Goal: Transaction & Acquisition: Purchase product/service

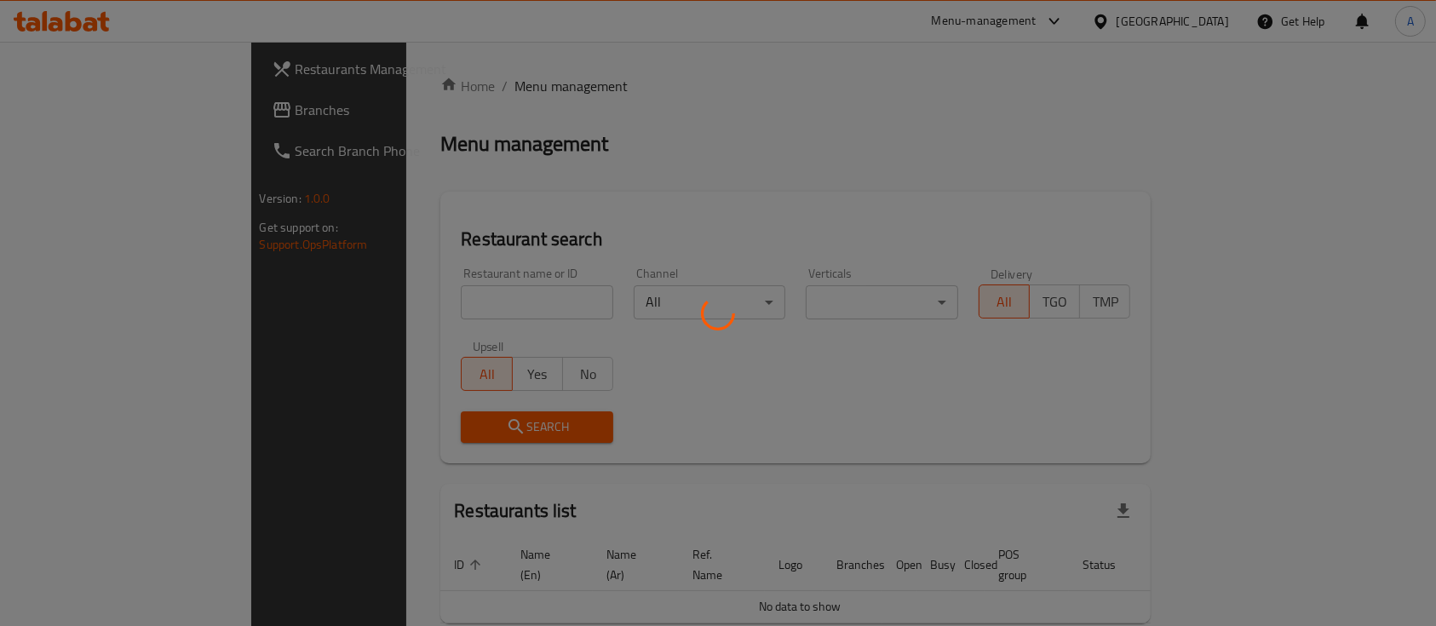
click at [382, 291] on div at bounding box center [718, 313] width 1436 height 626
click at [674, 310] on div at bounding box center [718, 313] width 1436 height 626
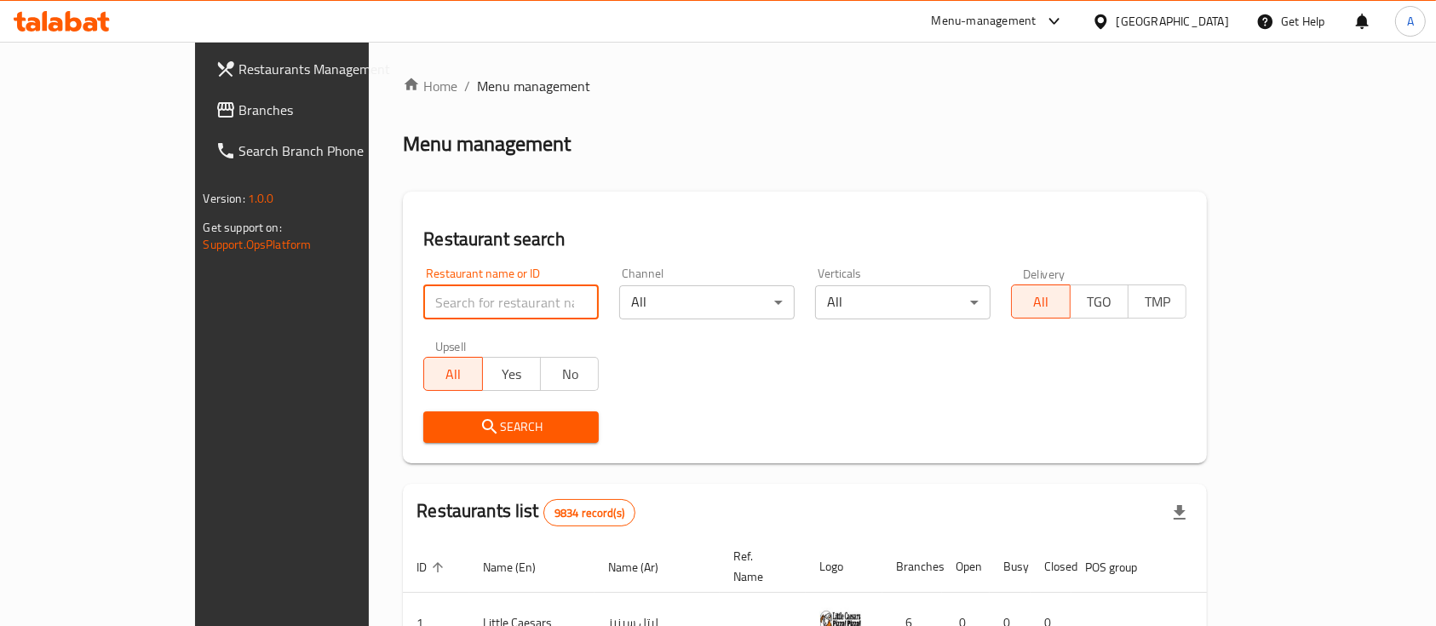
click at [423, 307] on input "search" at bounding box center [510, 302] width 175 height 34
type input "[PERSON_NAME]"
click button "Search" at bounding box center [510, 427] width 175 height 32
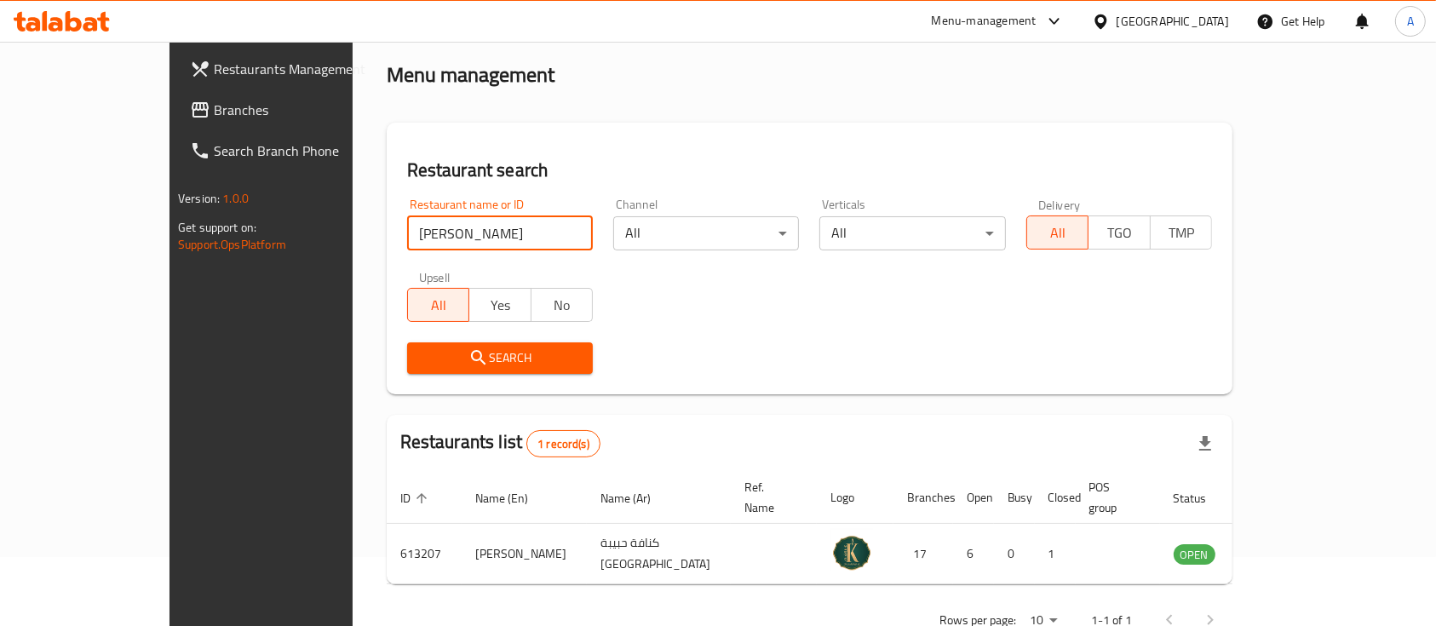
scroll to position [100, 0]
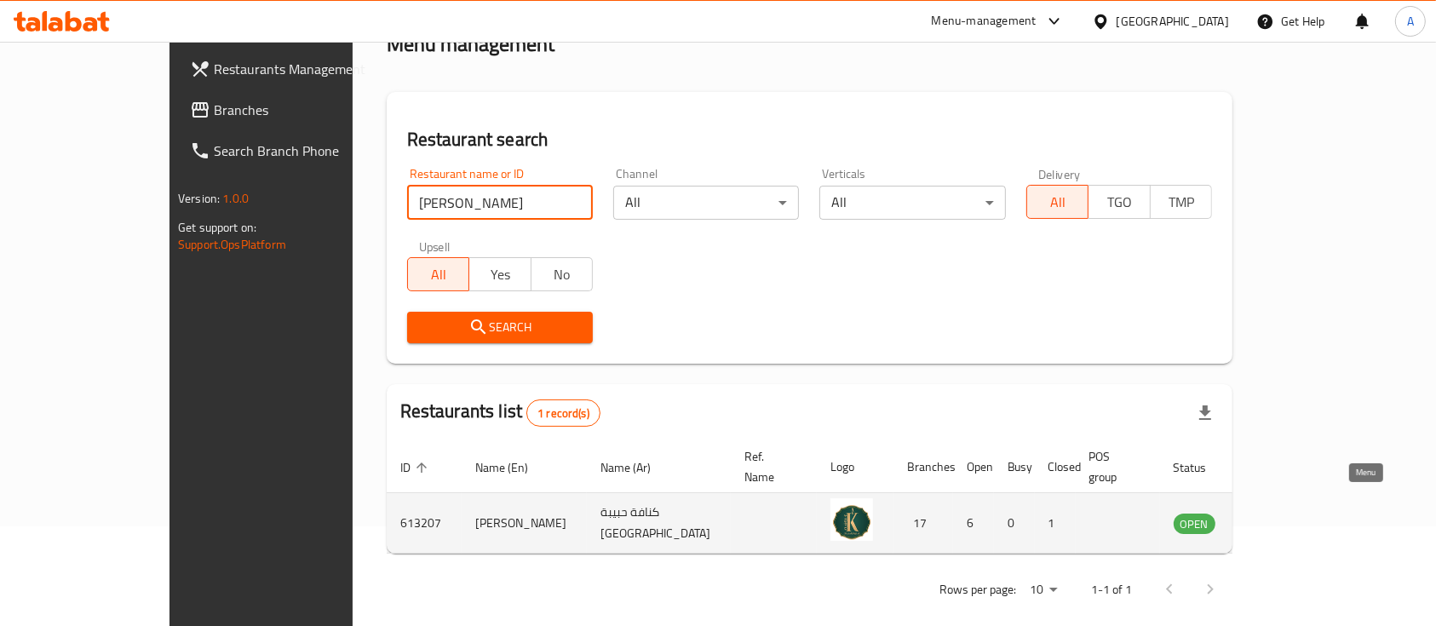
click at [1284, 514] on icon "enhanced table" at bounding box center [1273, 523] width 20 height 20
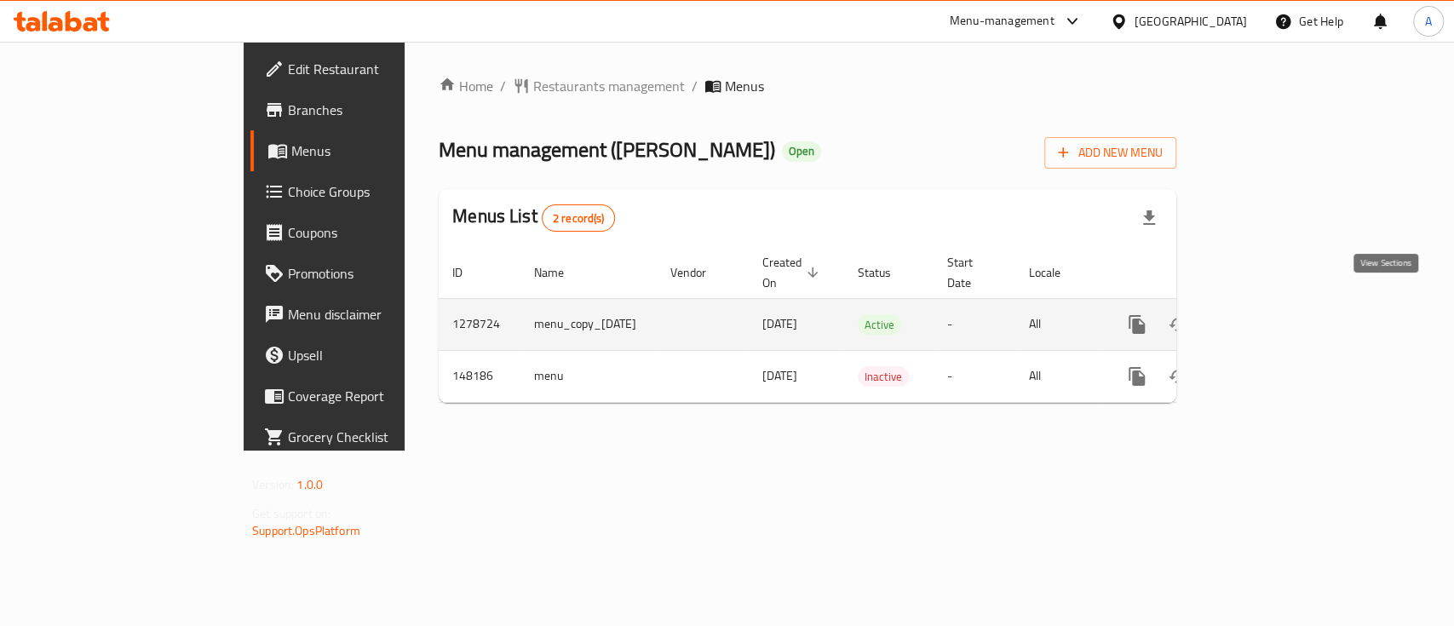
click at [1280, 313] on link "enhanced table" at bounding box center [1259, 324] width 41 height 41
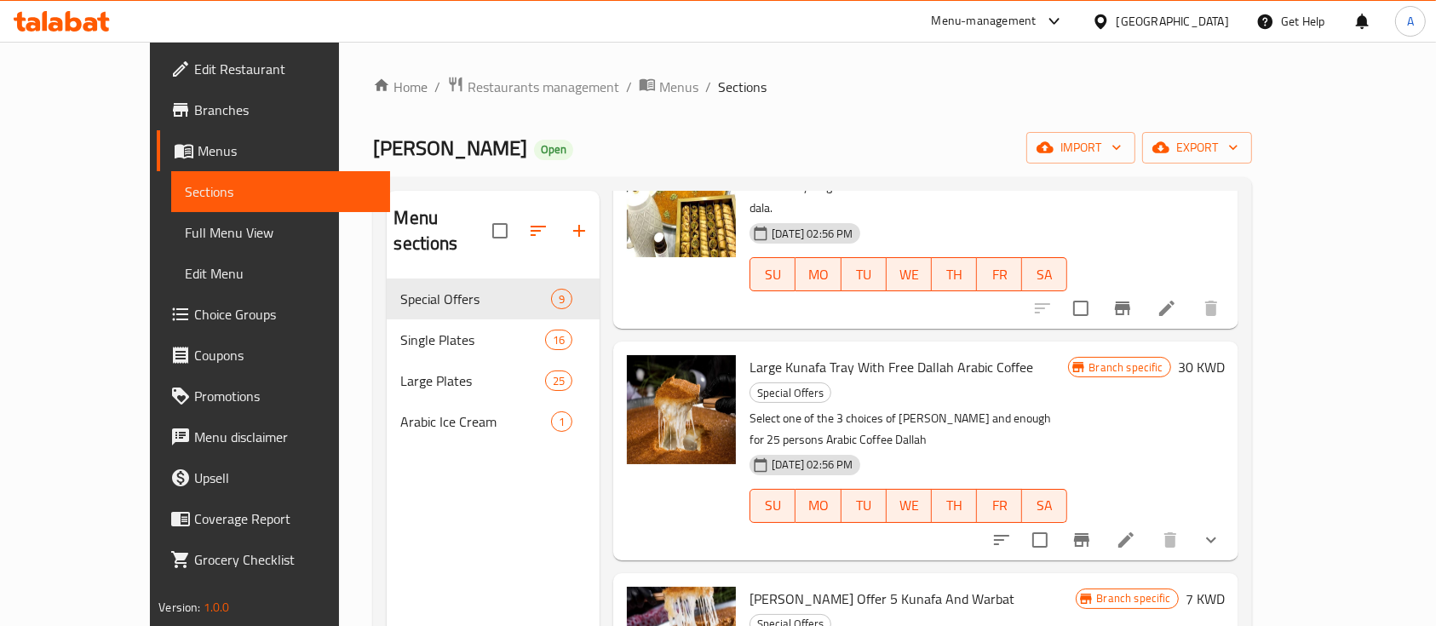
scroll to position [341, 0]
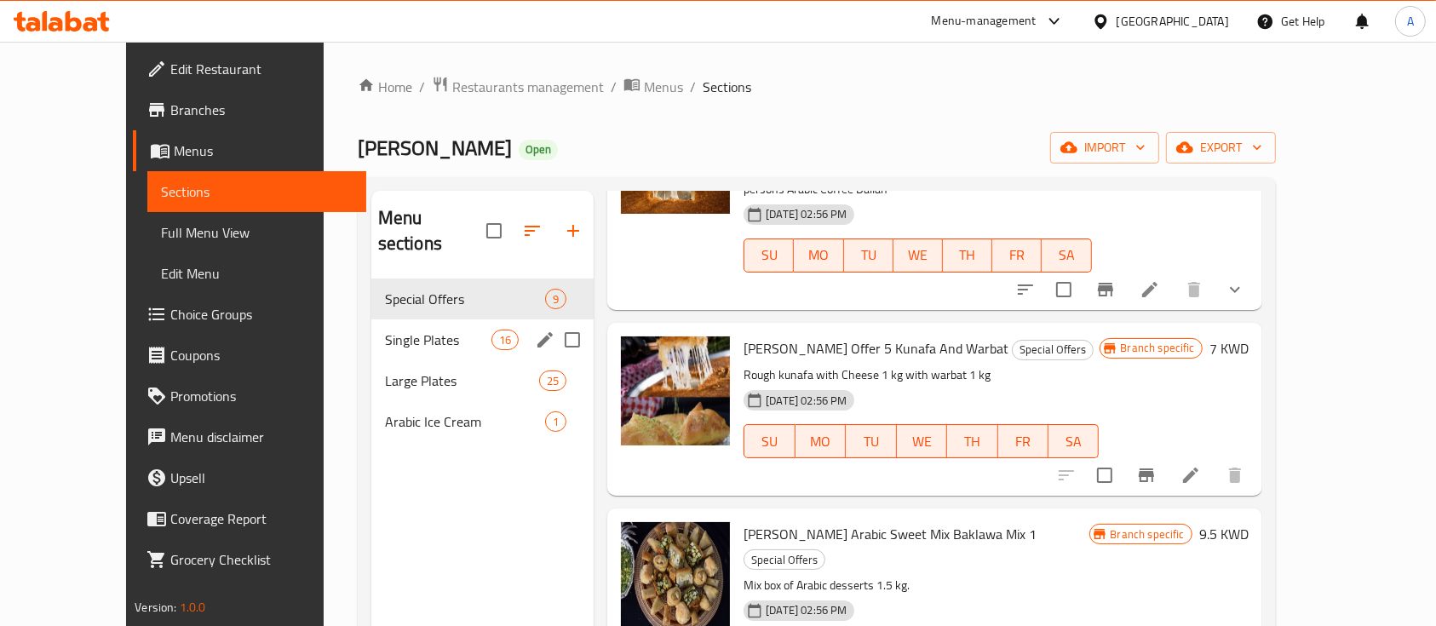
click at [404, 330] on span "Single Plates" at bounding box center [438, 340] width 106 height 20
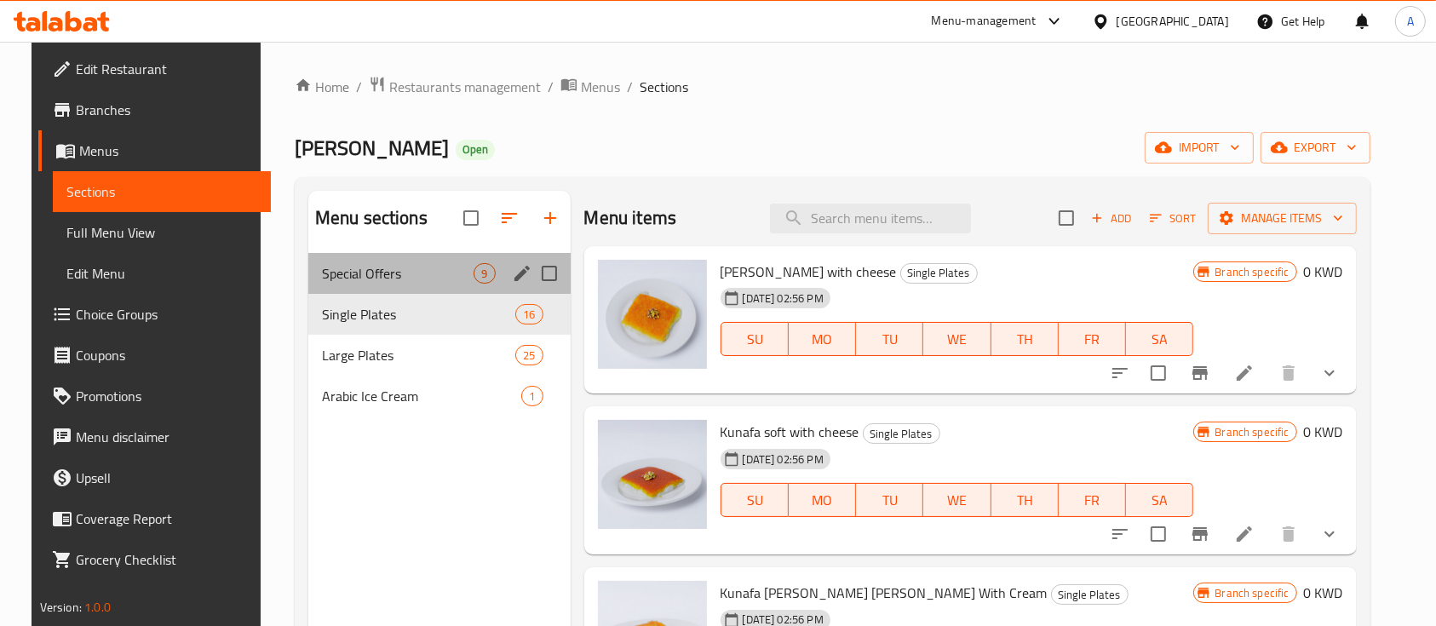
click at [371, 281] on span "Special Offers" at bounding box center [398, 273] width 152 height 20
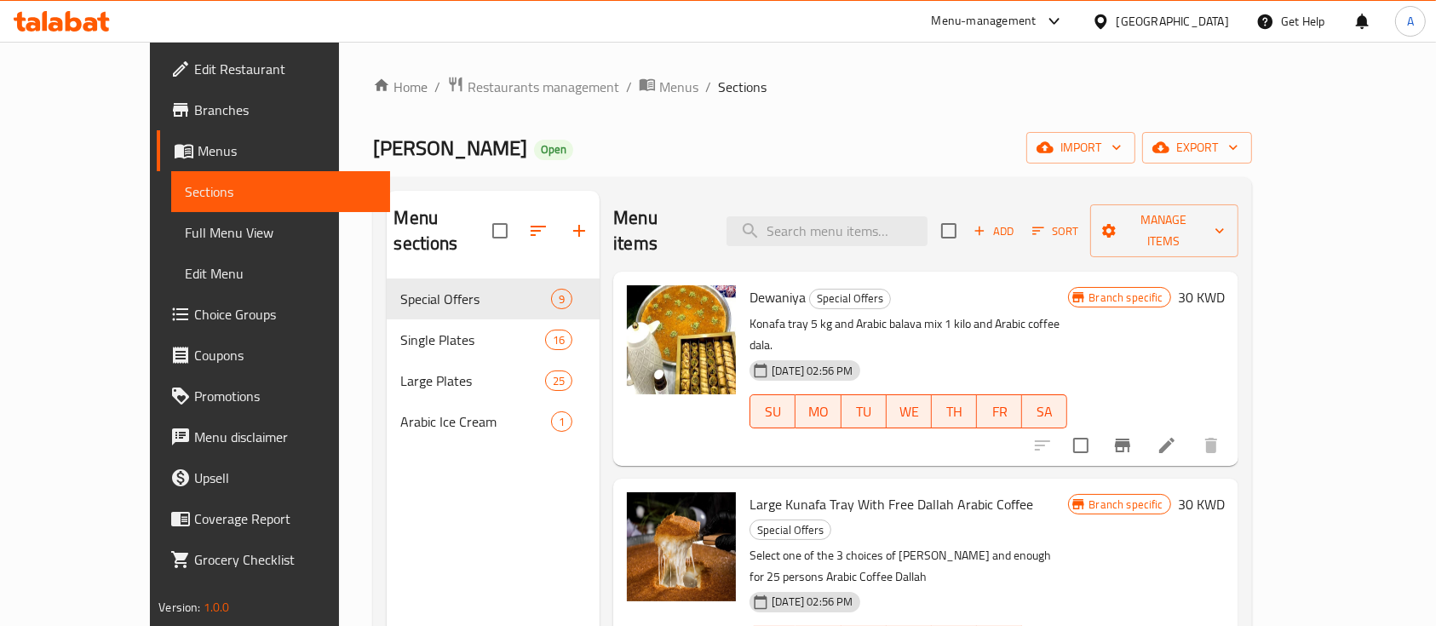
click at [755, 313] on p "Konafa tray 5 kg and Arabic balava mix 1 kilo and Arabic coffee dala." at bounding box center [909, 334] width 318 height 43
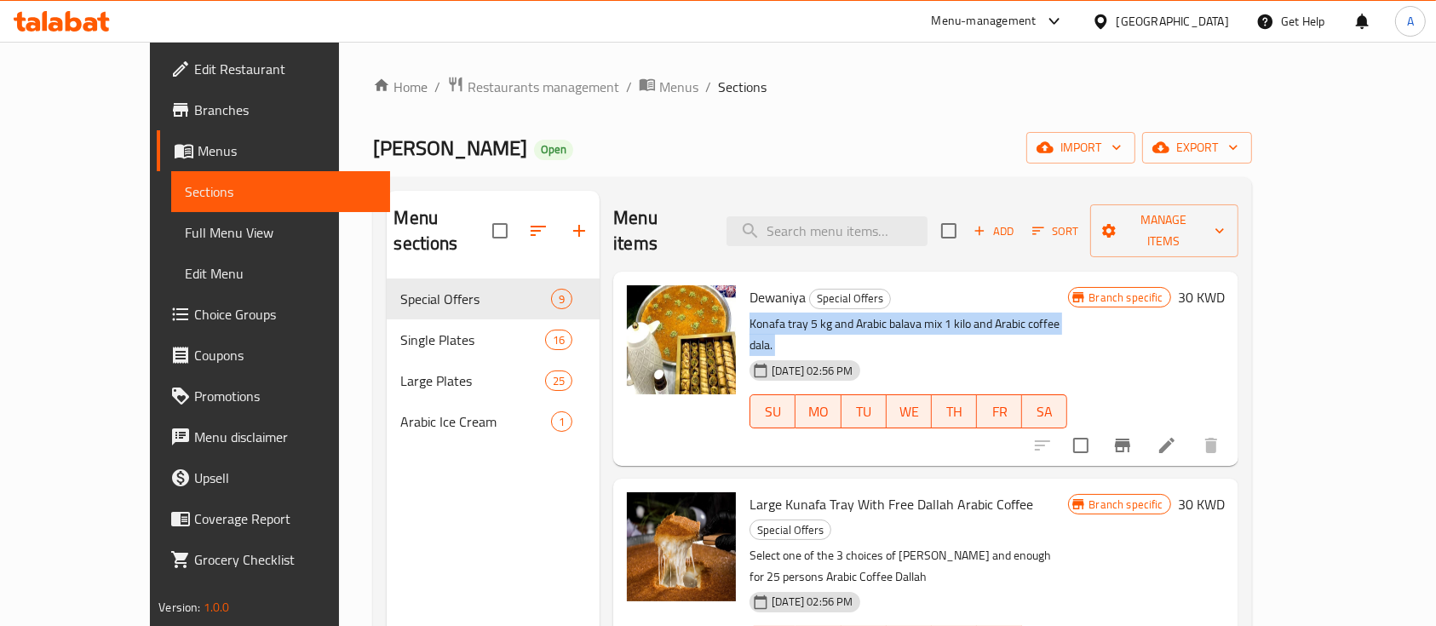
click at [755, 313] on p "Konafa tray 5 kg and Arabic balava mix 1 kilo and Arabic coffee dala." at bounding box center [909, 334] width 318 height 43
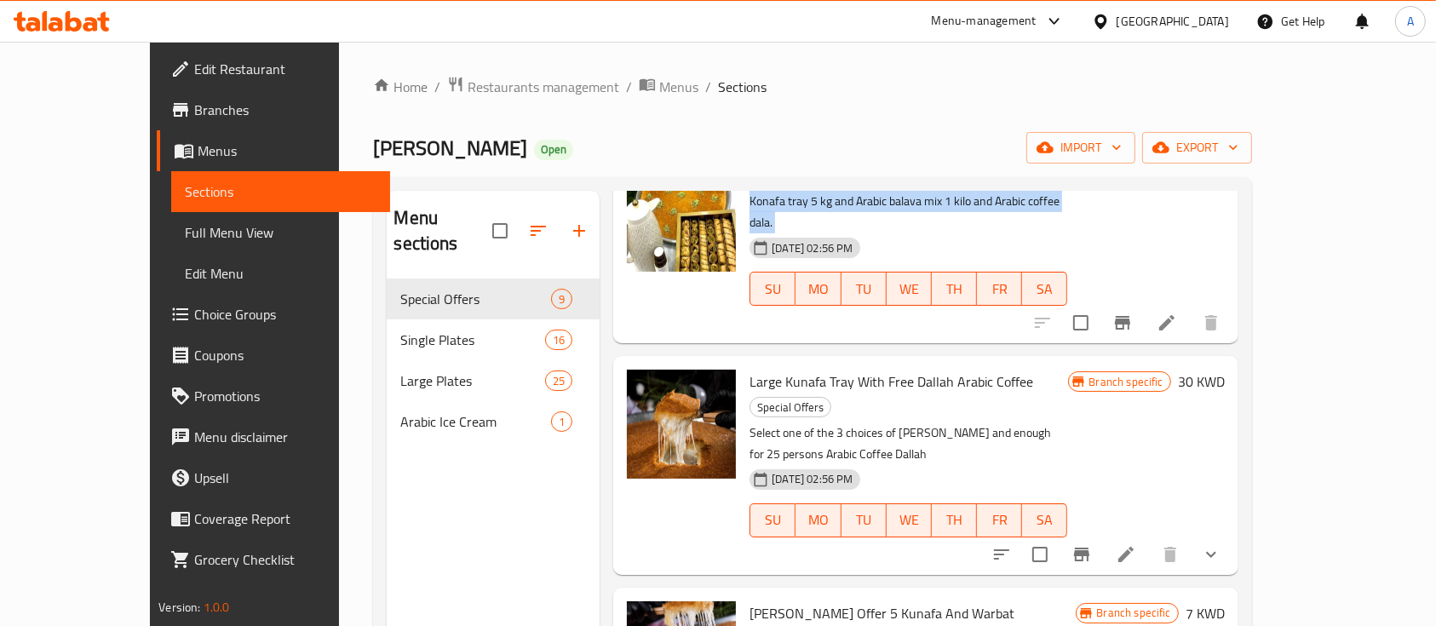
scroll to position [454, 0]
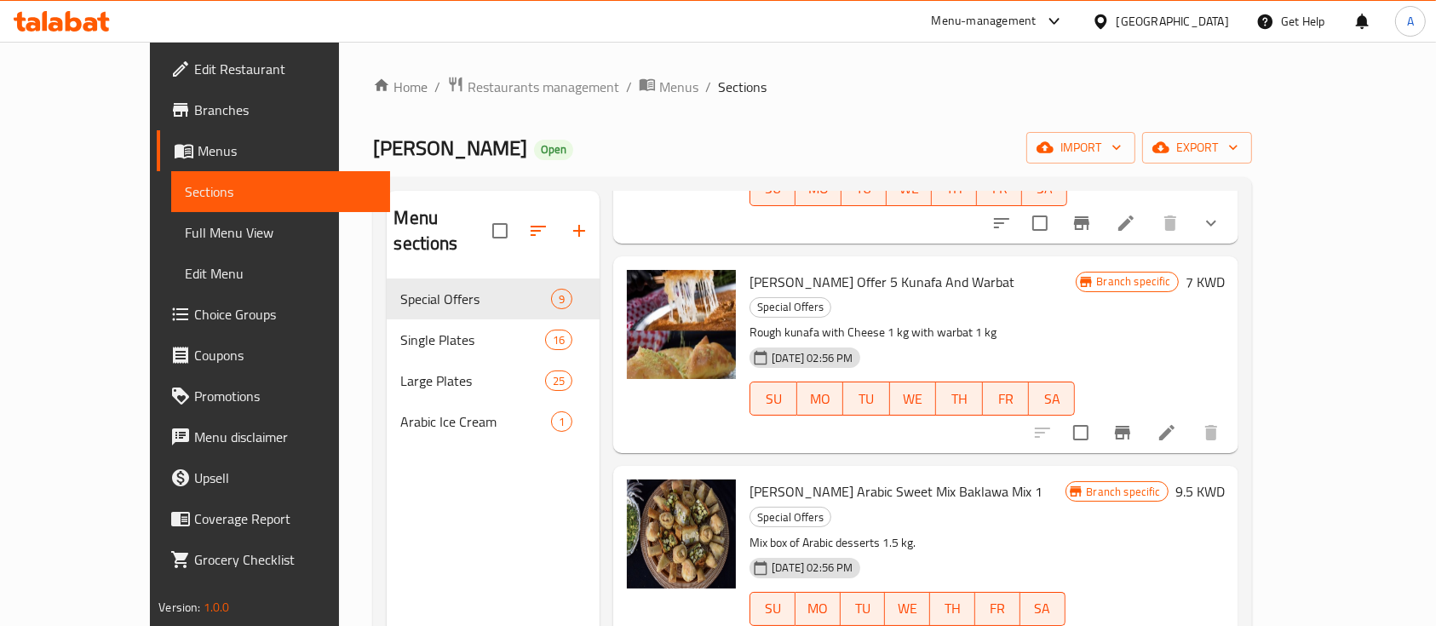
click at [853, 479] on span "[PERSON_NAME] Arabic Sweet Mix Baklawa Mix 1" at bounding box center [896, 492] width 293 height 26
click at [899, 479] on span "[PERSON_NAME] Arabic Sweet Mix Baklawa Mix 1" at bounding box center [896, 492] width 293 height 26
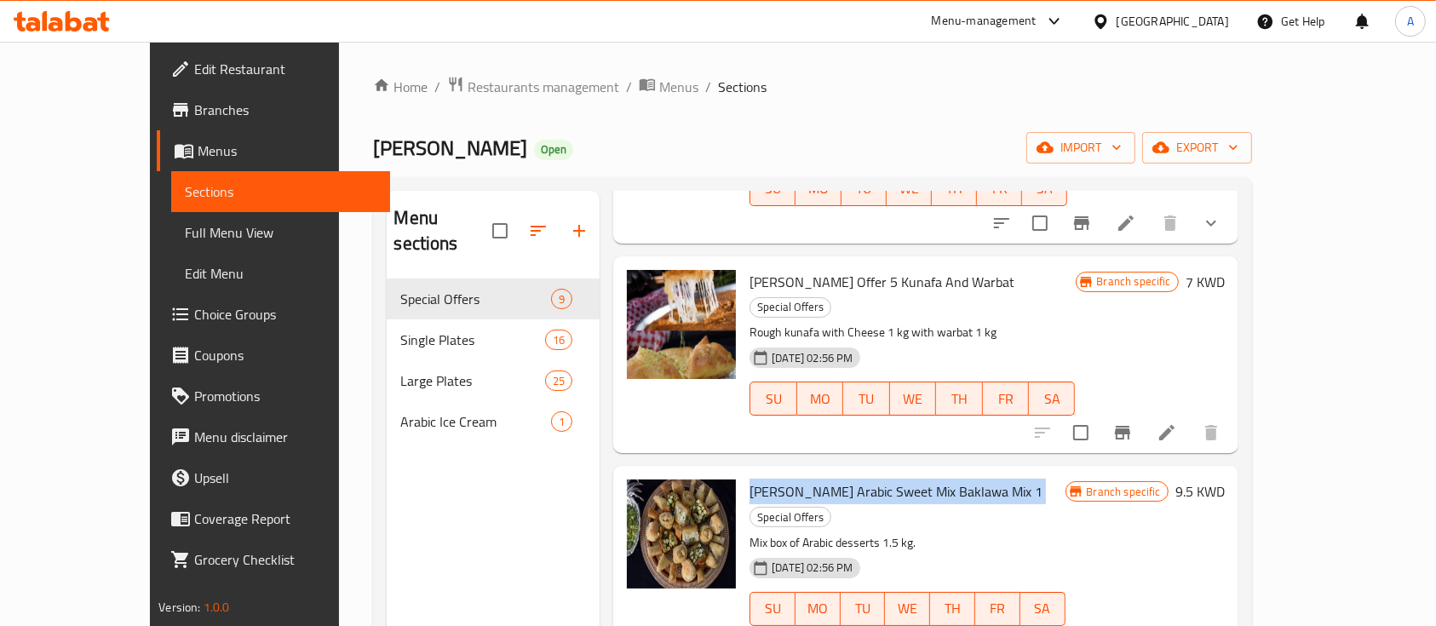
click at [899, 479] on span "[PERSON_NAME] Arabic Sweet Mix Baklawa Mix 1" at bounding box center [896, 492] width 293 height 26
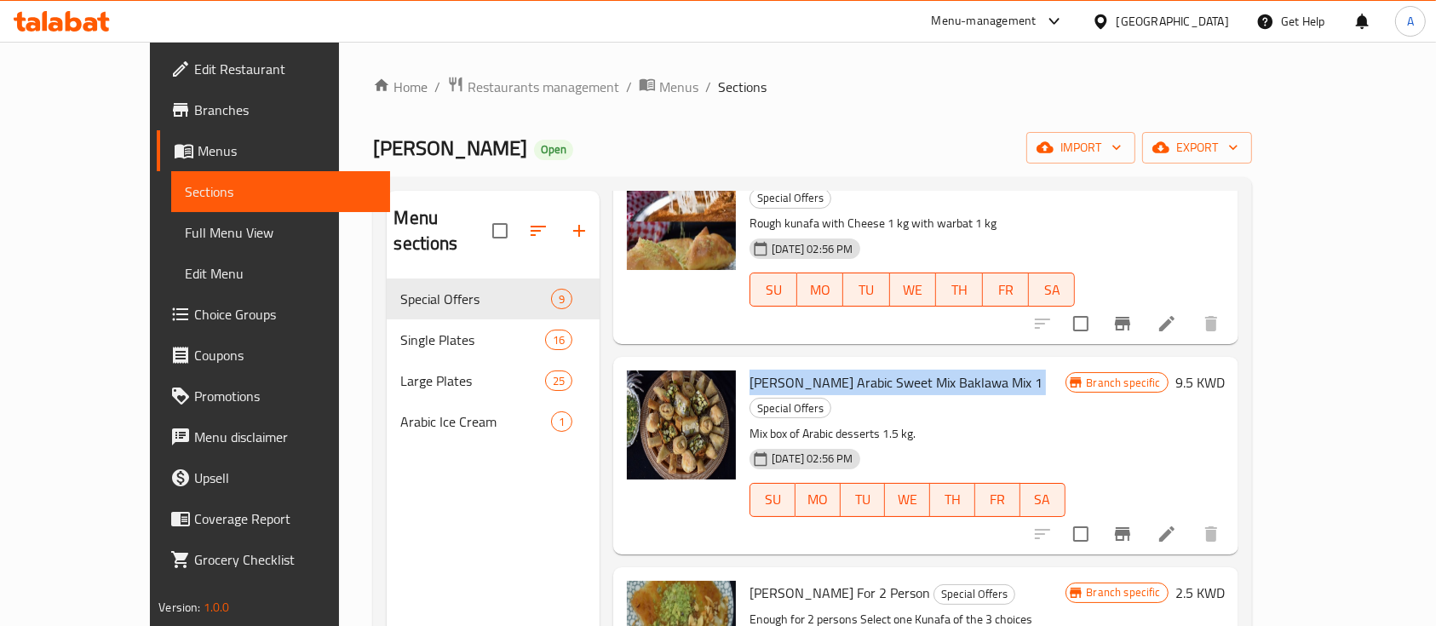
scroll to position [795, 0]
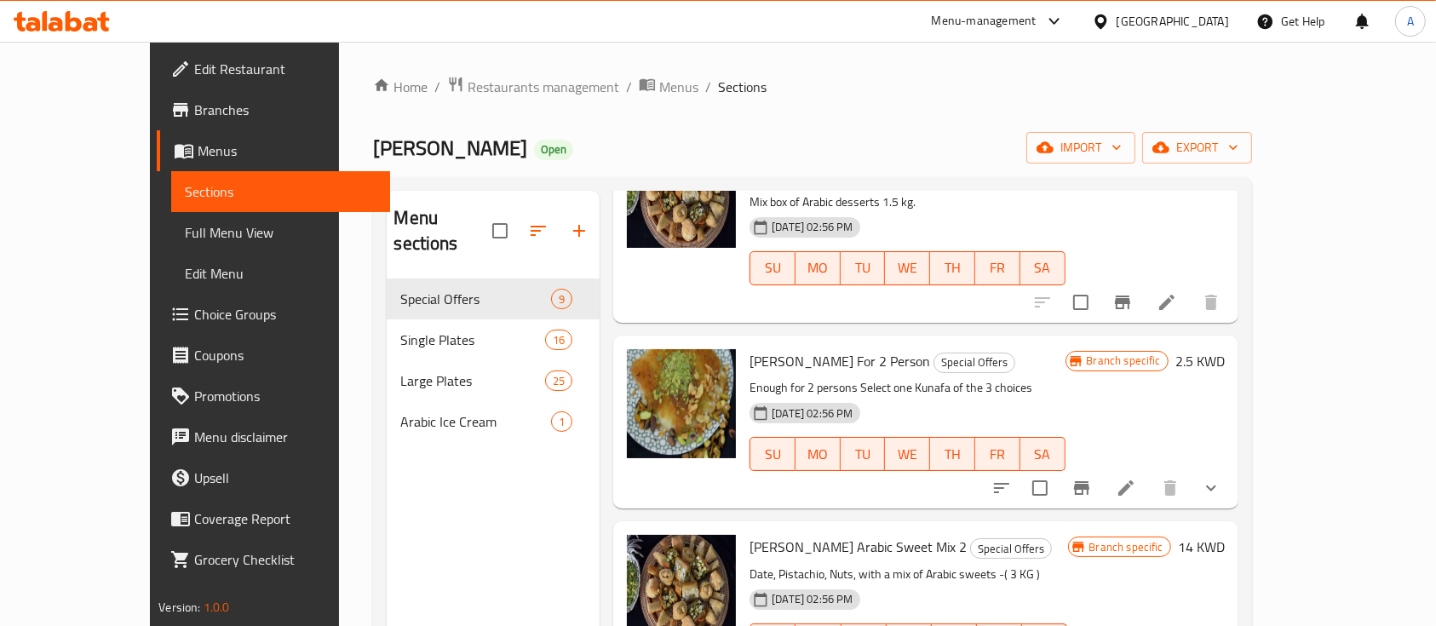
click at [750, 348] on span "[PERSON_NAME] For 2 Person" at bounding box center [840, 361] width 181 height 26
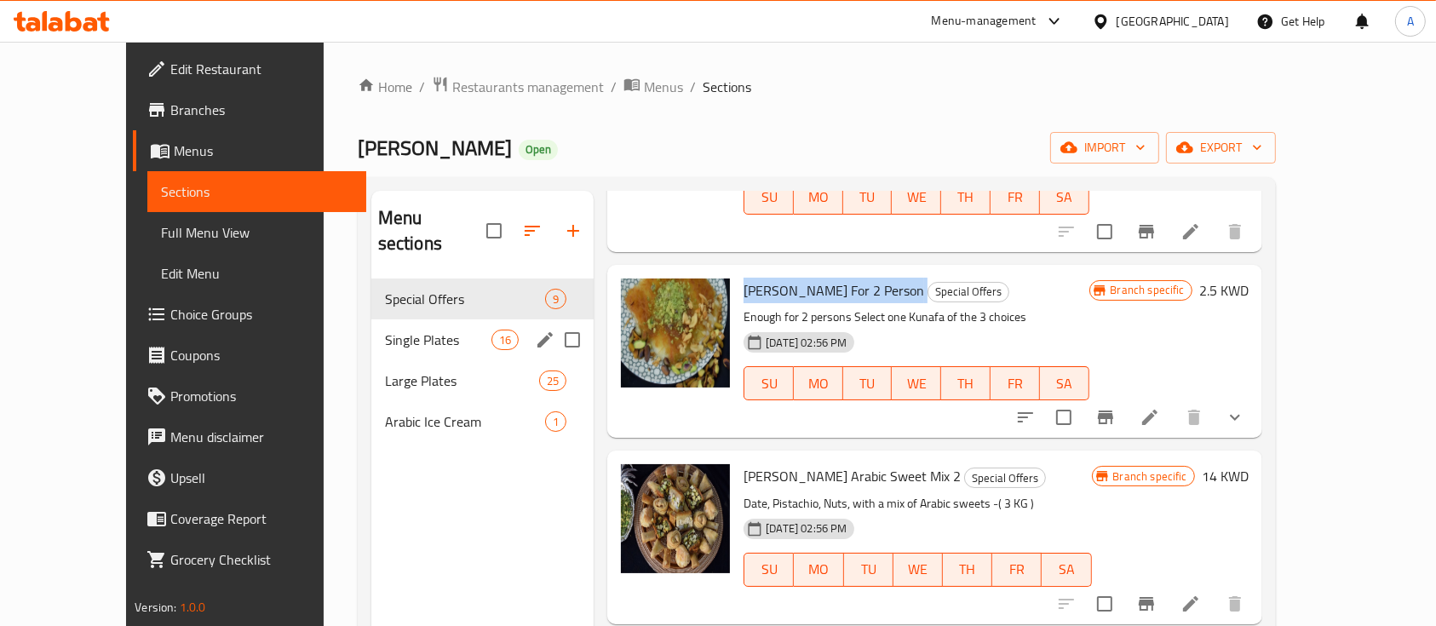
click at [440, 330] on span "Single Plates" at bounding box center [438, 340] width 106 height 20
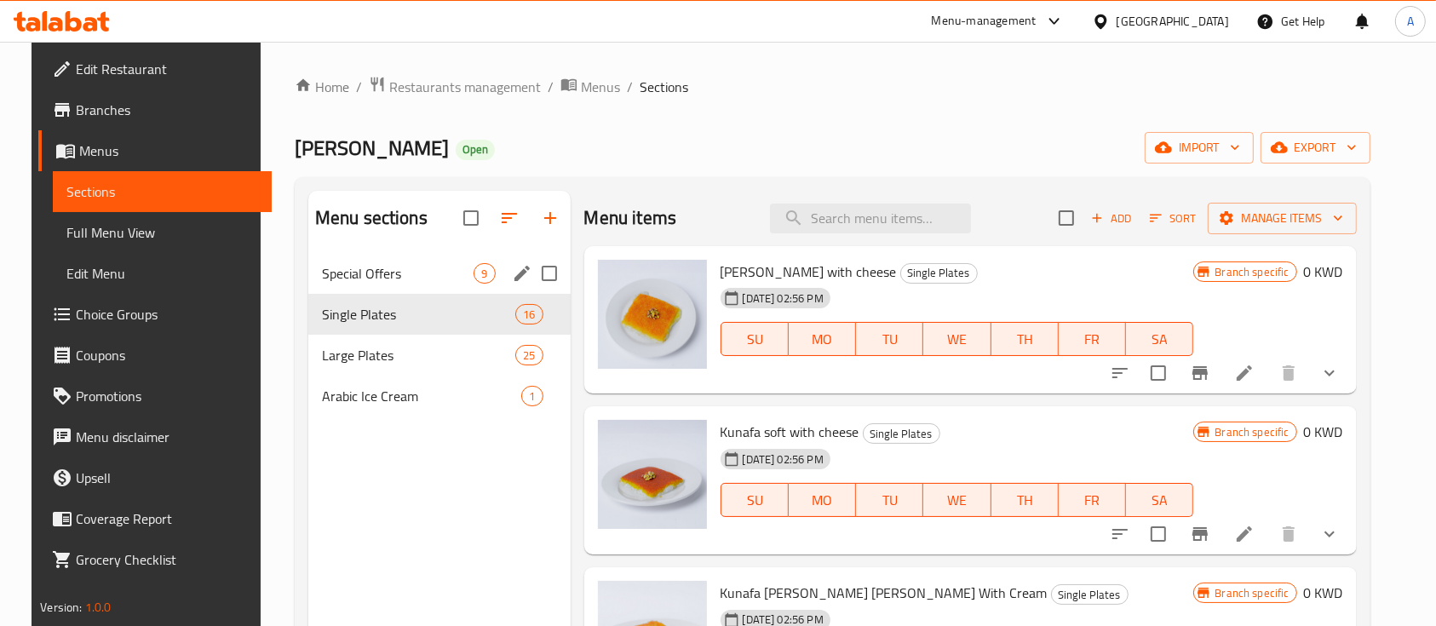
click at [421, 276] on span "Special Offers" at bounding box center [398, 273] width 152 height 20
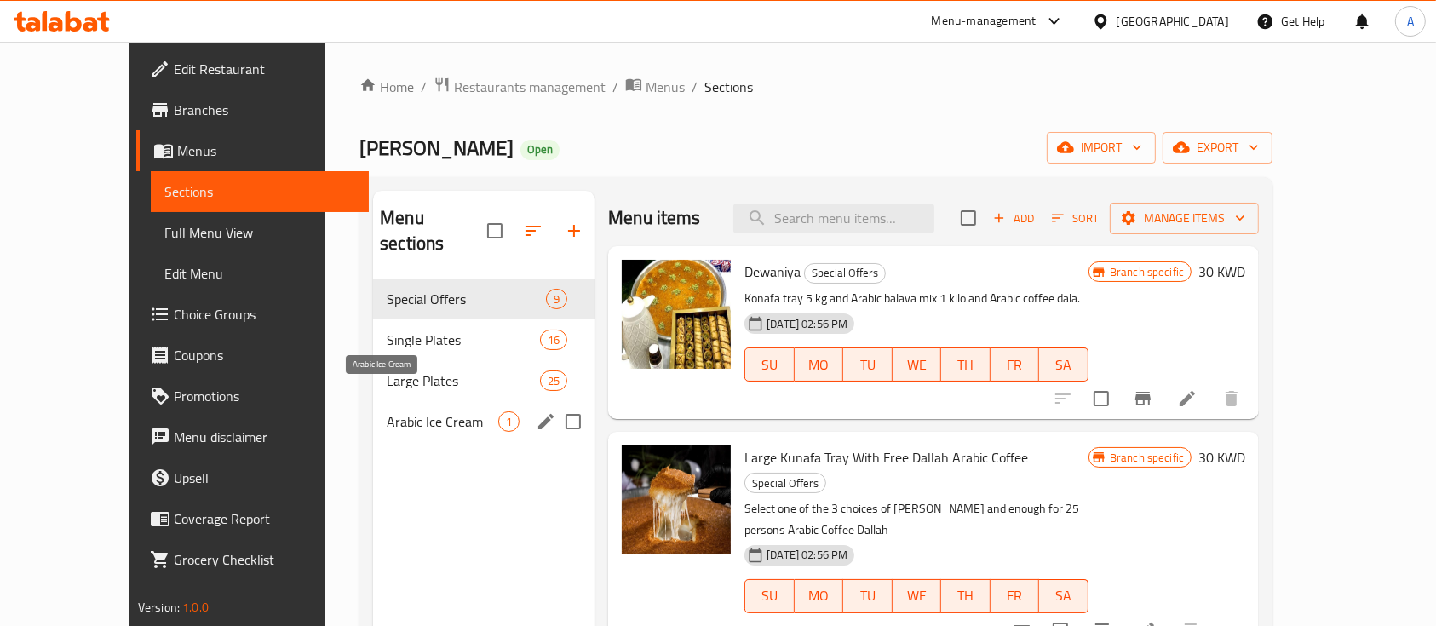
click at [412, 330] on span "Single Plates" at bounding box center [463, 340] width 153 height 20
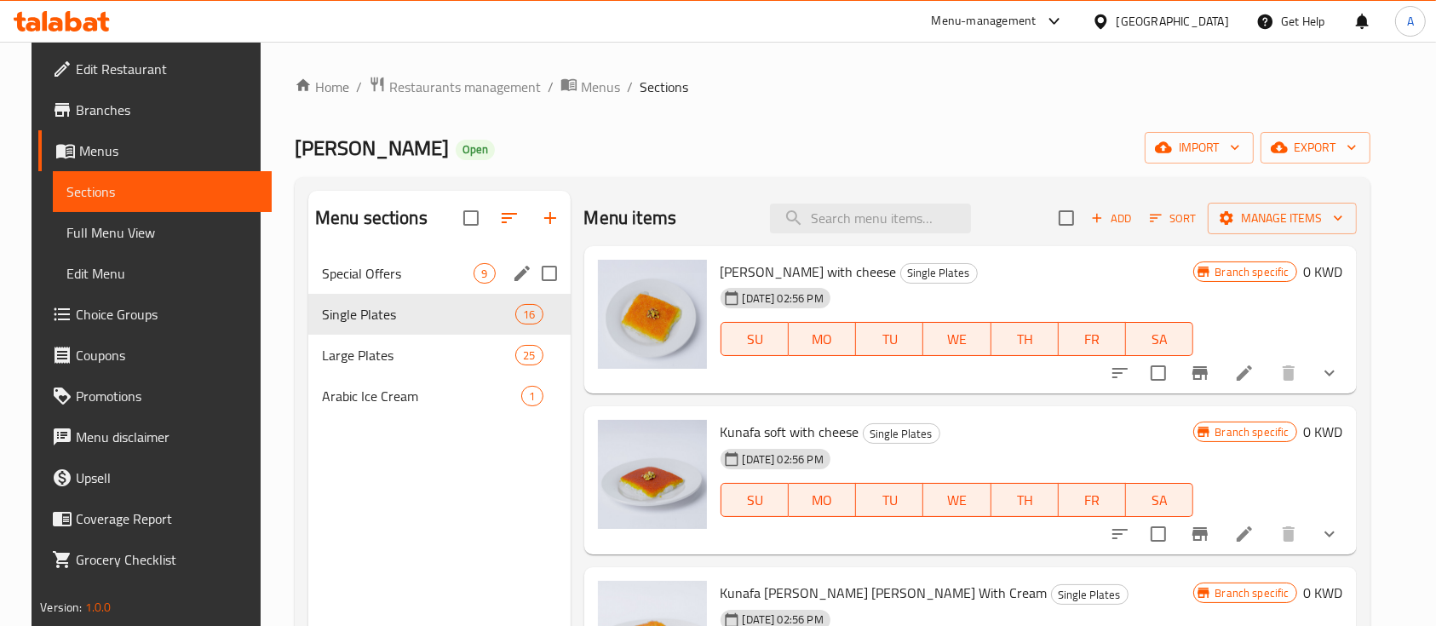
click at [430, 290] on div "Special Offers 9" at bounding box center [439, 273] width 262 height 41
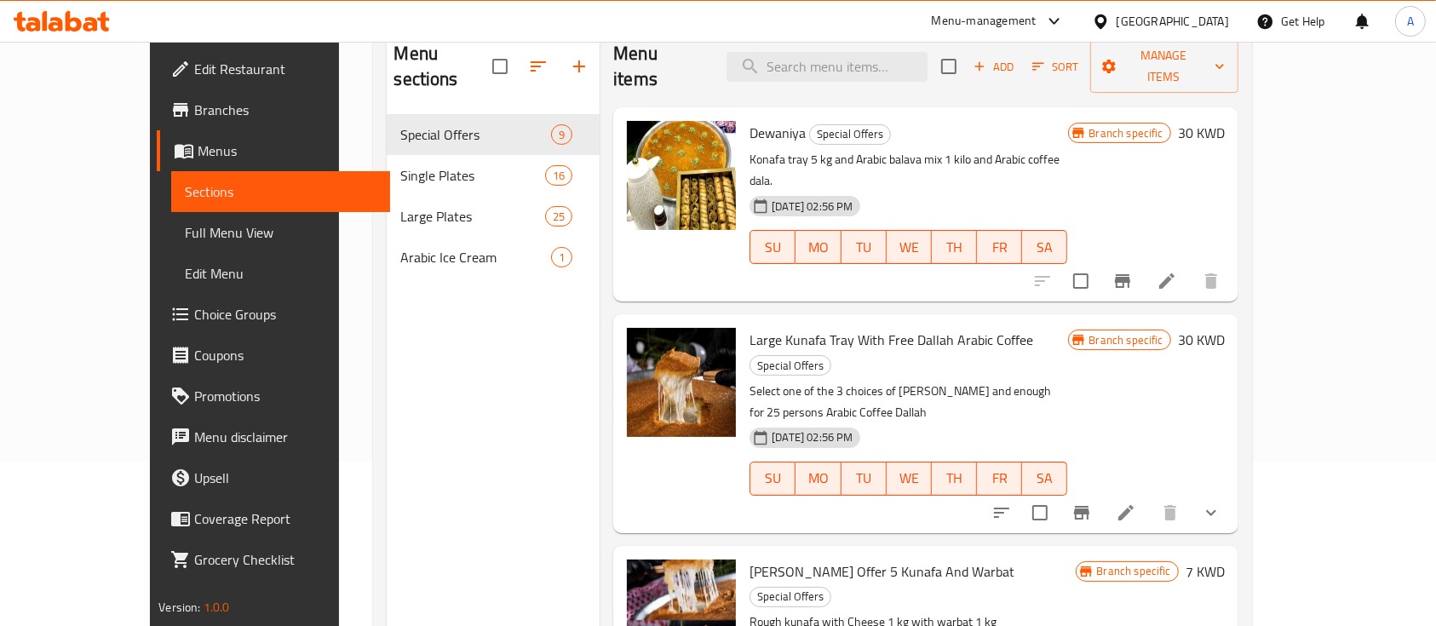
scroll to position [113, 0]
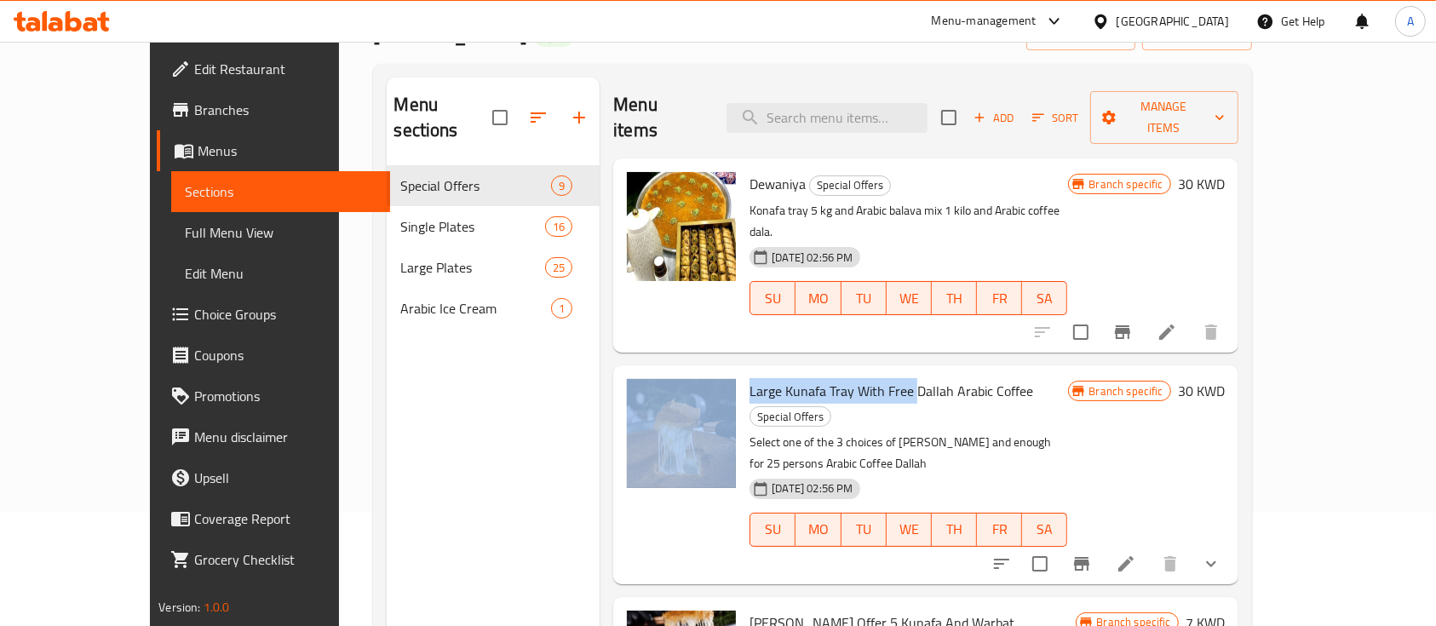
drag, startPoint x: 710, startPoint y: 356, endPoint x: 876, endPoint y: 353, distance: 166.1
click at [876, 372] on div "Large Kunafa Tray With Free Dallah Arabic Coffee Special Offers Select one of t…" at bounding box center [925, 474] width 611 height 204
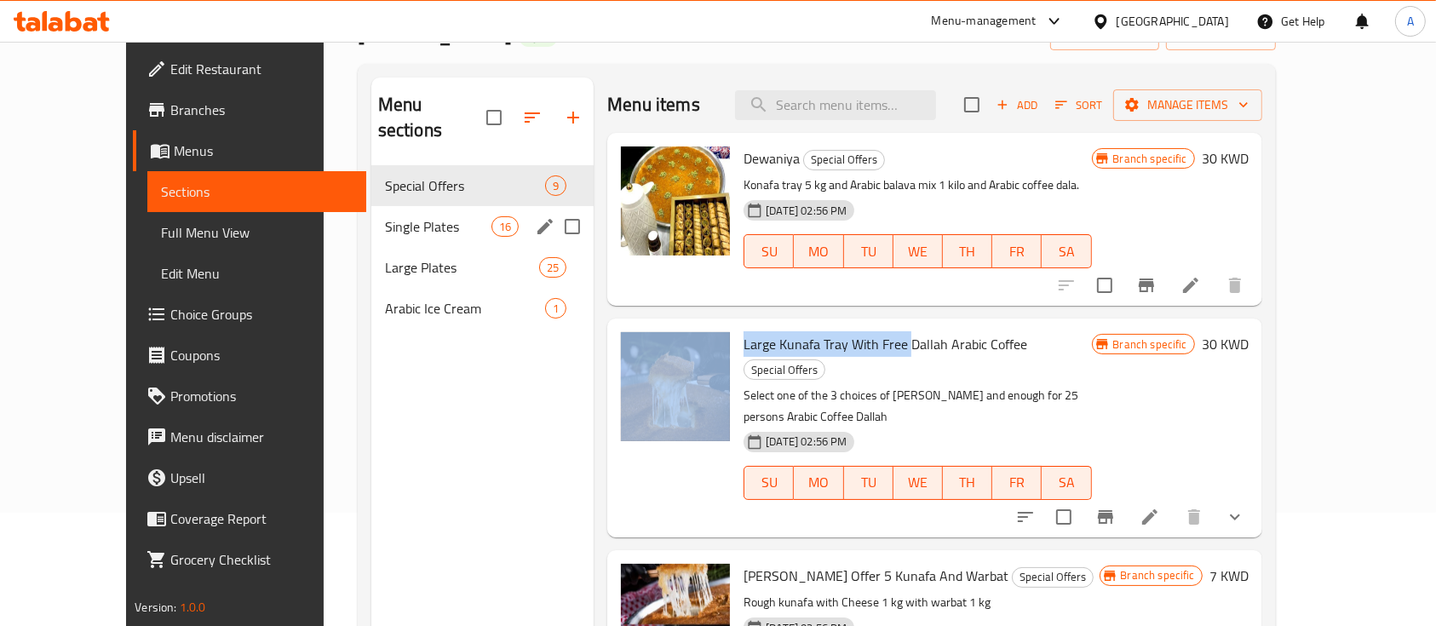
click at [492, 219] on span "16" at bounding box center [505, 227] width 26 height 16
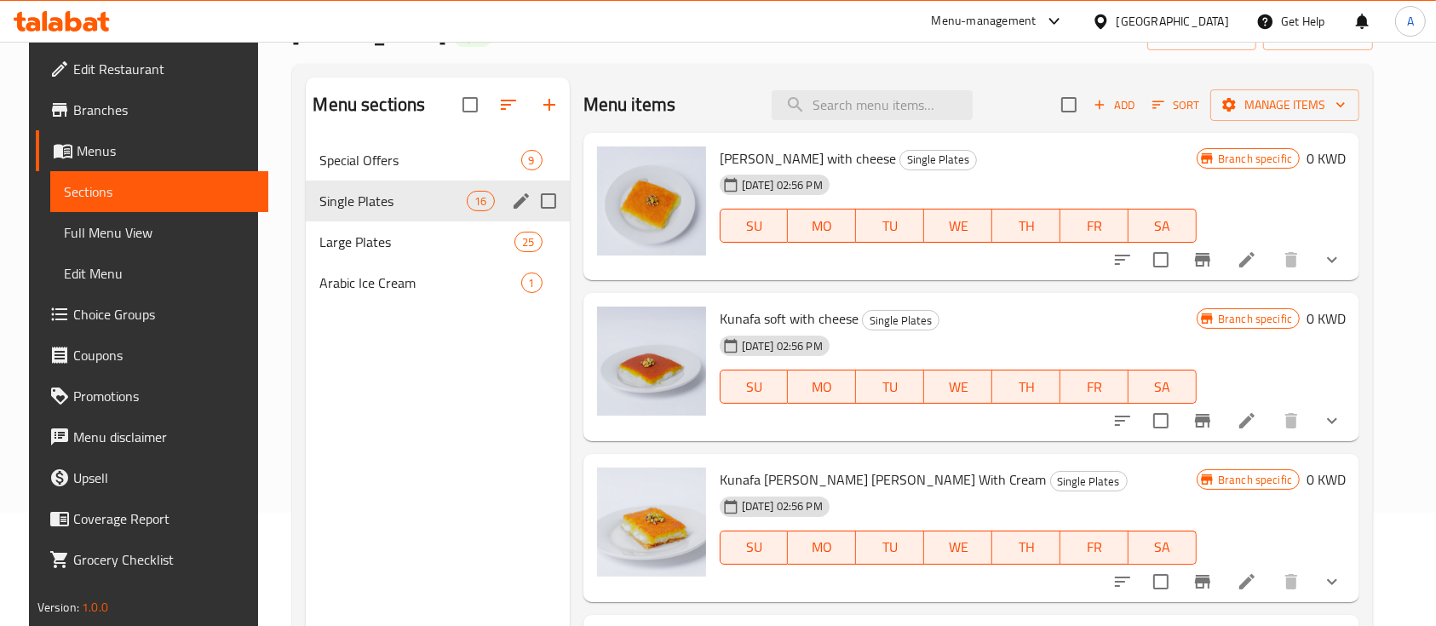
click at [436, 212] on div "Single Plates 16" at bounding box center [437, 201] width 263 height 41
click at [433, 240] on span "Large Plates" at bounding box center [392, 242] width 147 height 20
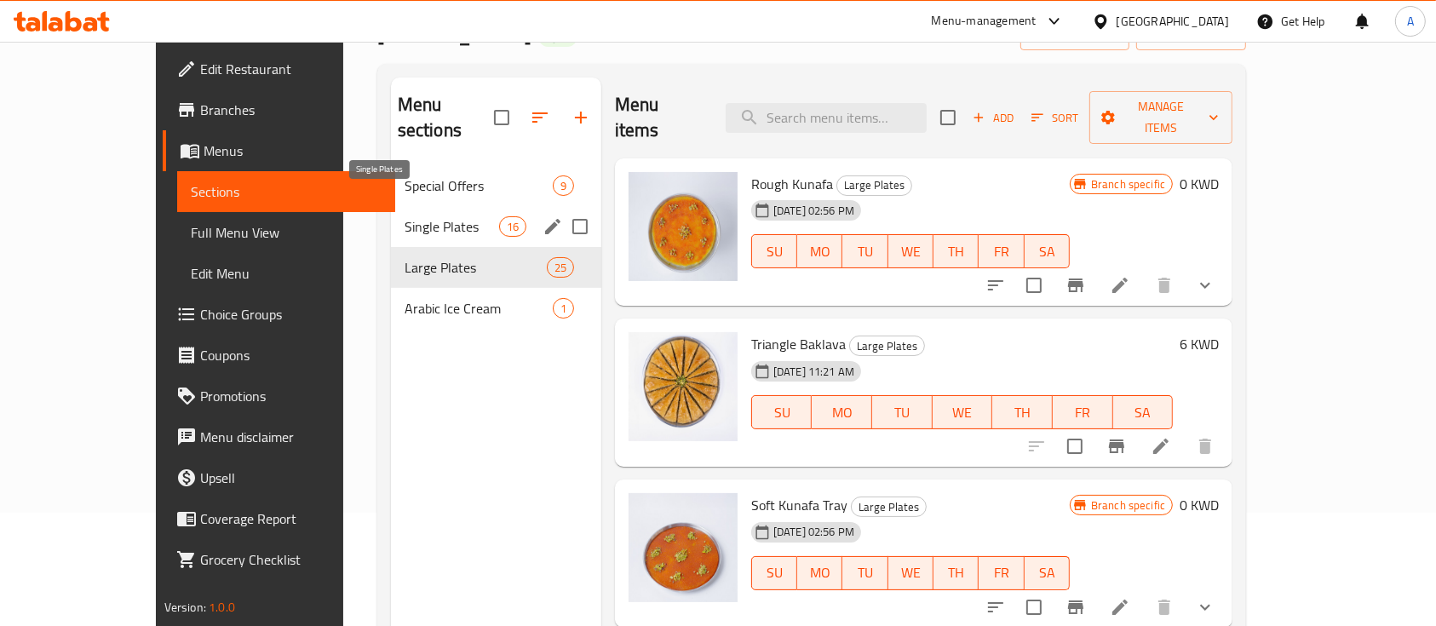
click at [436, 216] on span "Single Plates" at bounding box center [452, 226] width 95 height 20
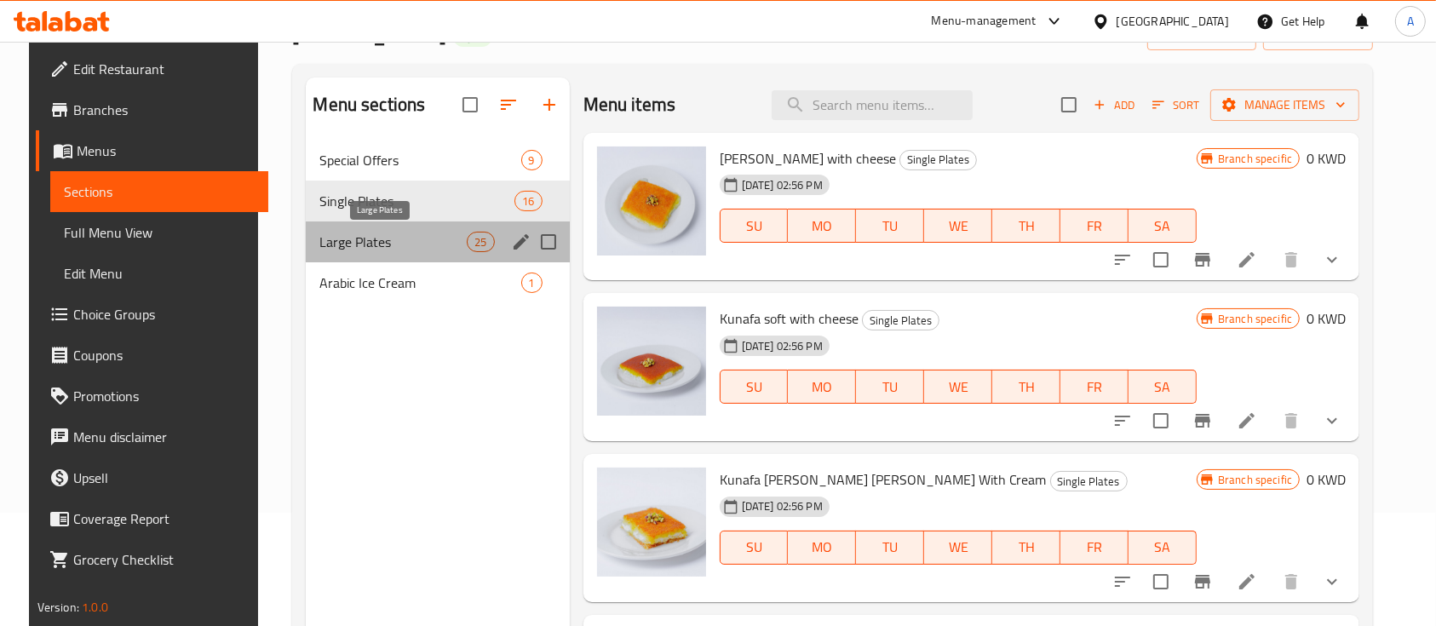
click at [435, 241] on span "Large Plates" at bounding box center [392, 242] width 147 height 20
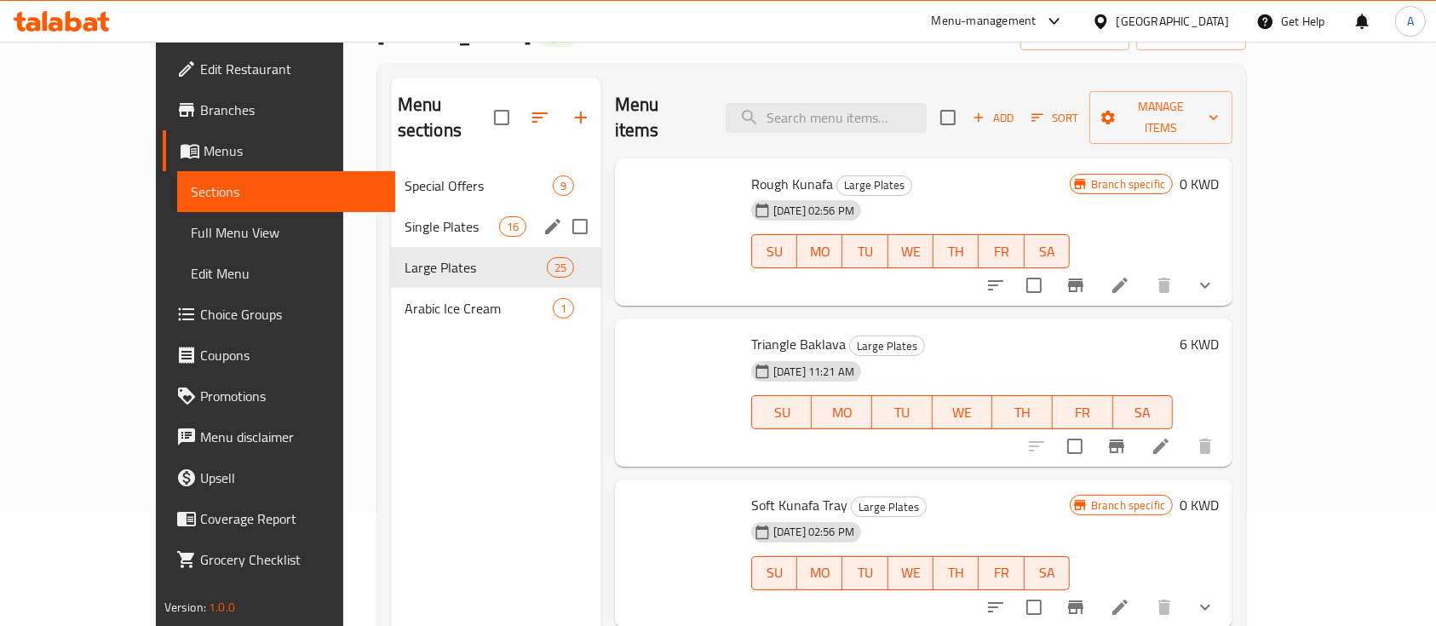
click at [443, 216] on span "Single Plates" at bounding box center [452, 226] width 95 height 20
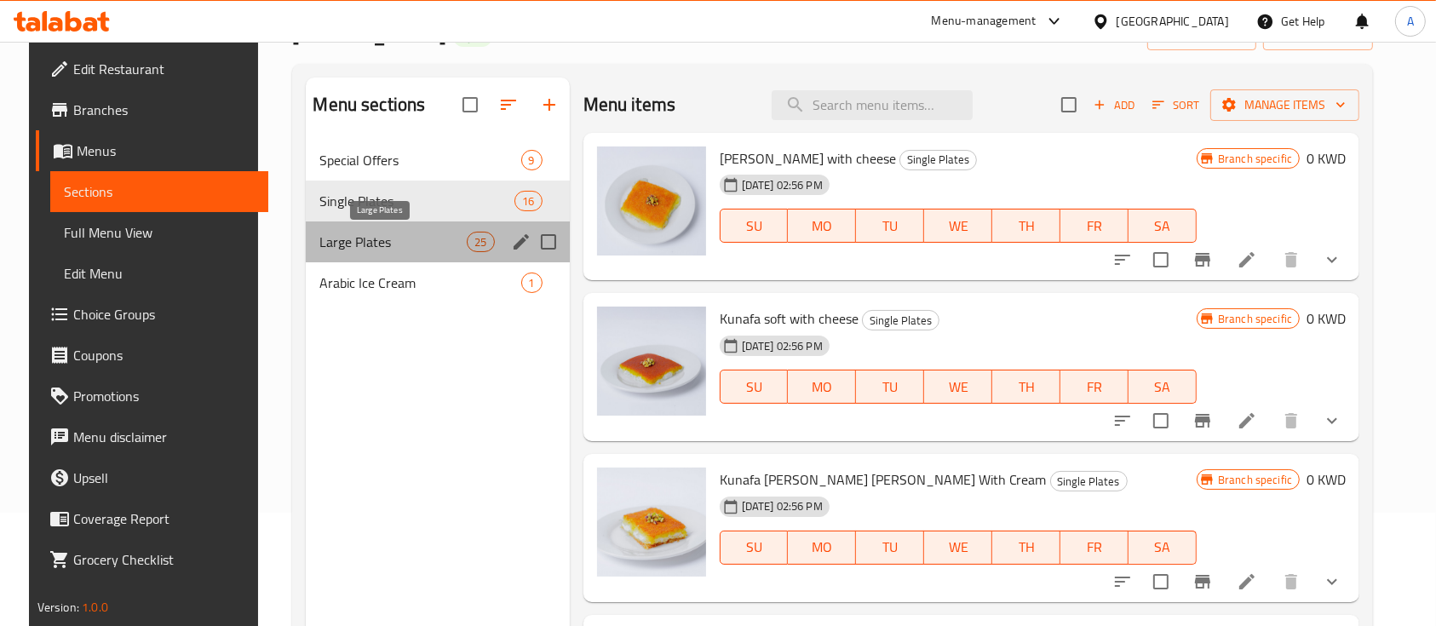
click at [439, 236] on span "Large Plates" at bounding box center [392, 242] width 147 height 20
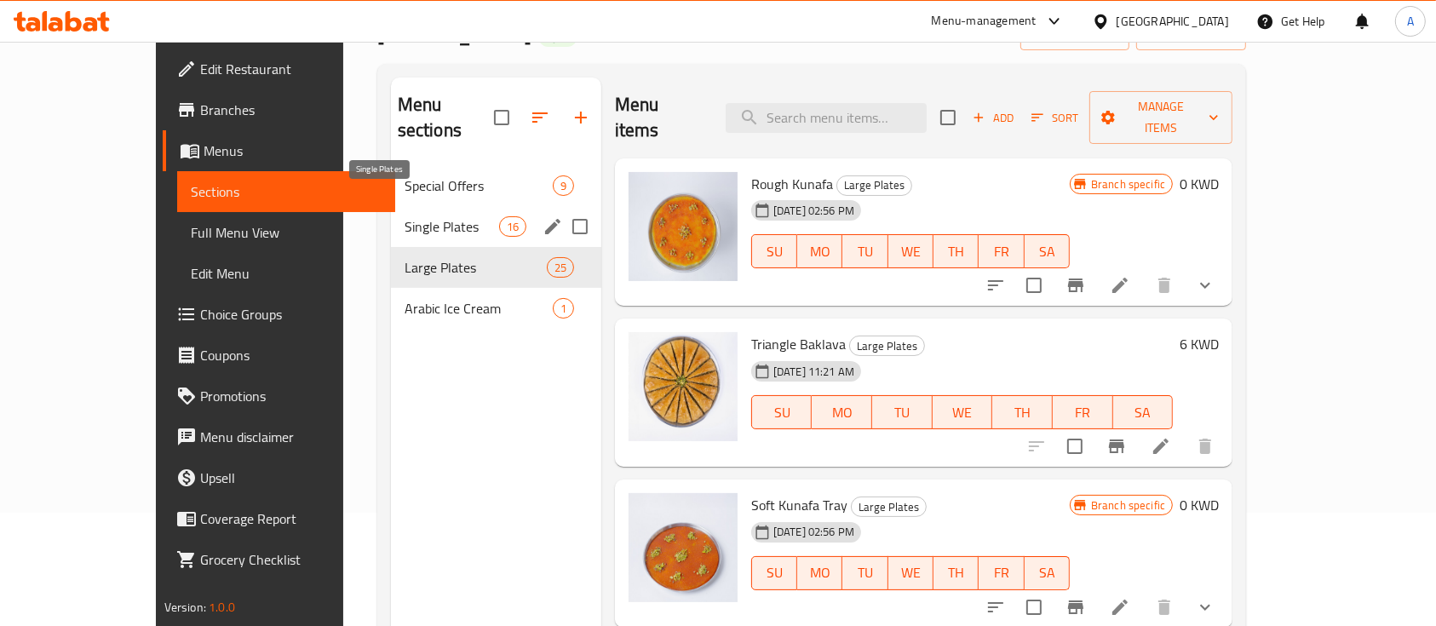
click at [412, 216] on span "Single Plates" at bounding box center [452, 226] width 95 height 20
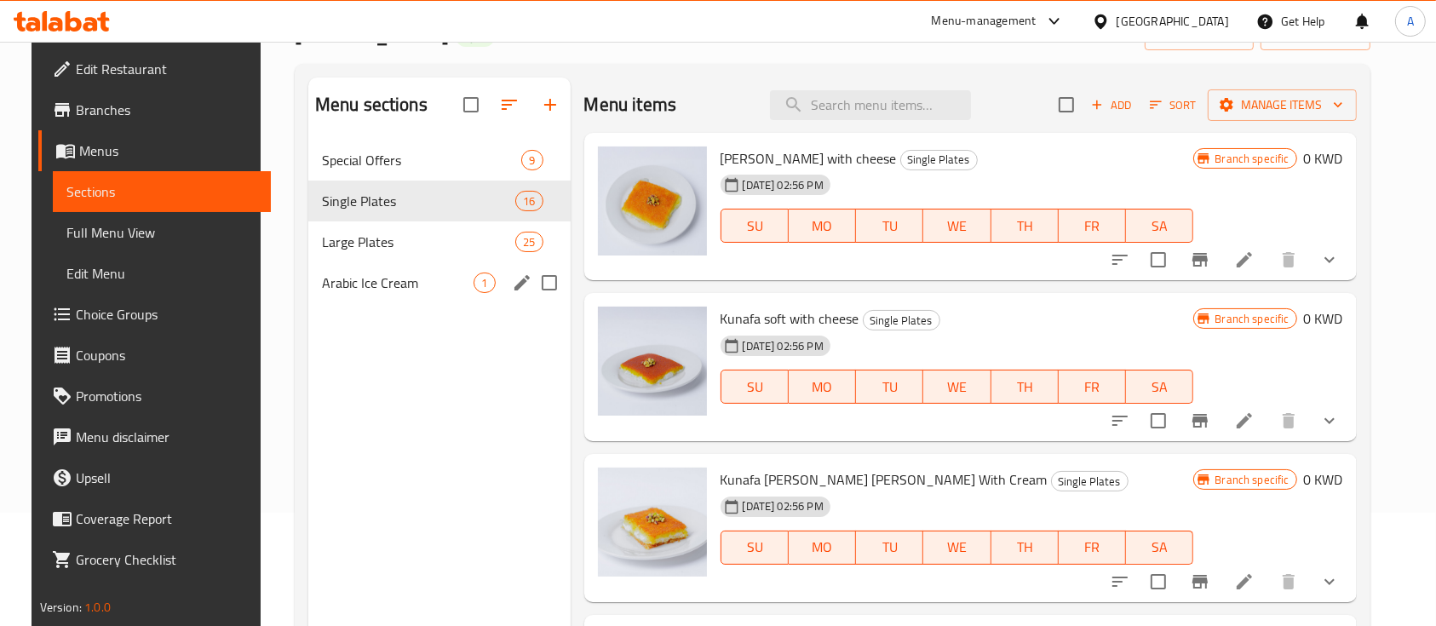
drag, startPoint x: 471, startPoint y: 324, endPoint x: 367, endPoint y: 298, distance: 107.0
click at [370, 290] on div "Menu sections Special Offers 9 Single Plates 16 Large Plates 25 Arabic Ice Crea…" at bounding box center [439, 391] width 262 height 626
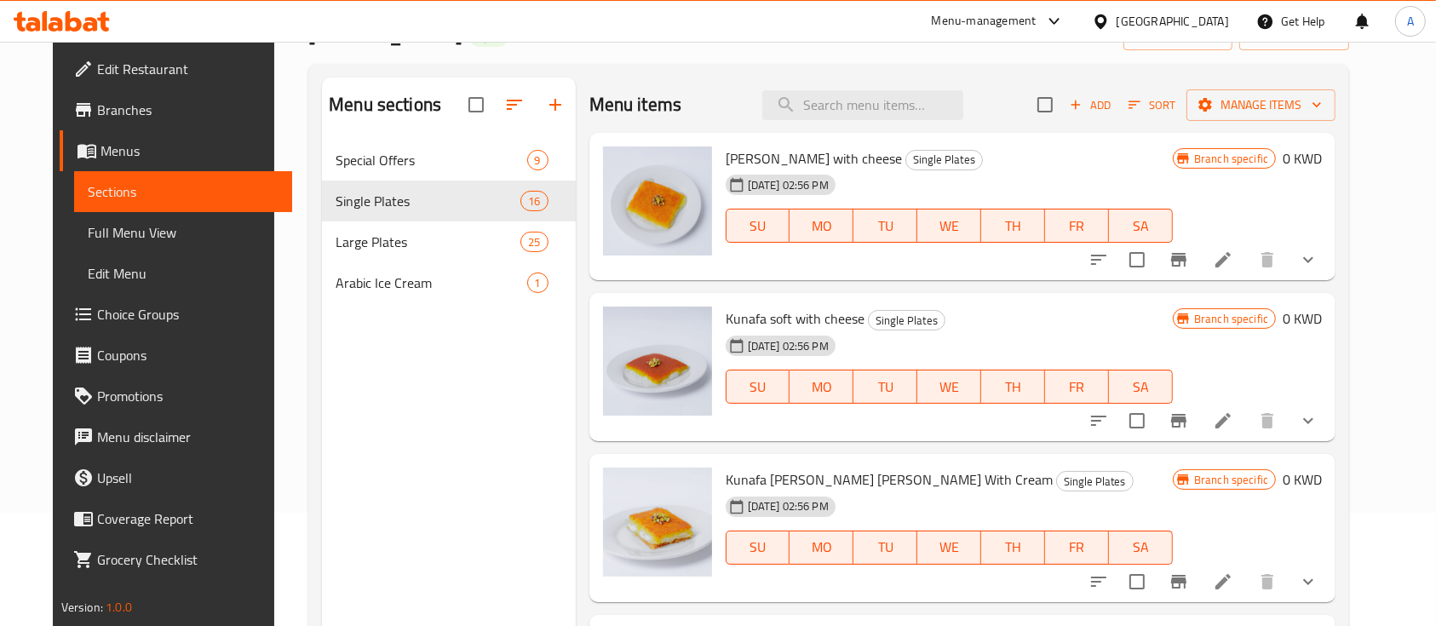
drag, startPoint x: 362, startPoint y: 323, endPoint x: 371, endPoint y: 138, distance: 185.1
click at [371, 138] on div "Menu sections Special Offers 9 Single Plates 16 Large Plates 25 Arabic Ice Crea…" at bounding box center [449, 391] width 254 height 626
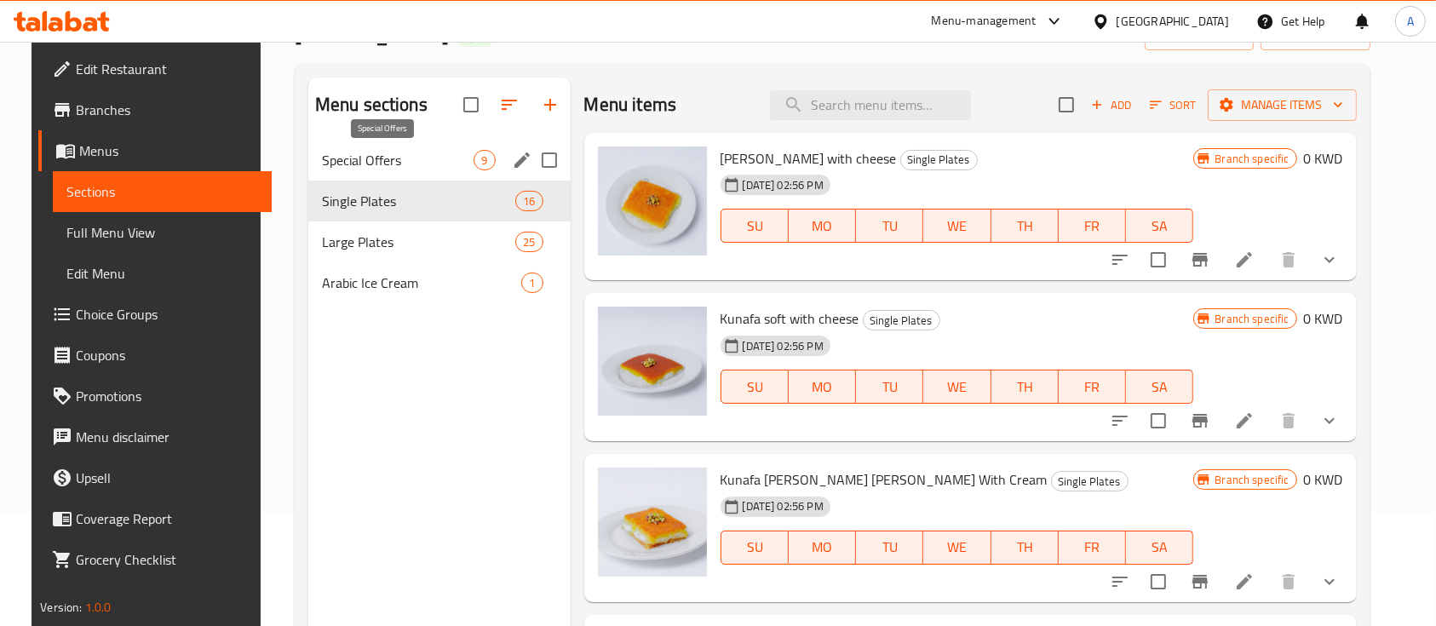
click at [418, 160] on span "Special Offers" at bounding box center [398, 160] width 152 height 20
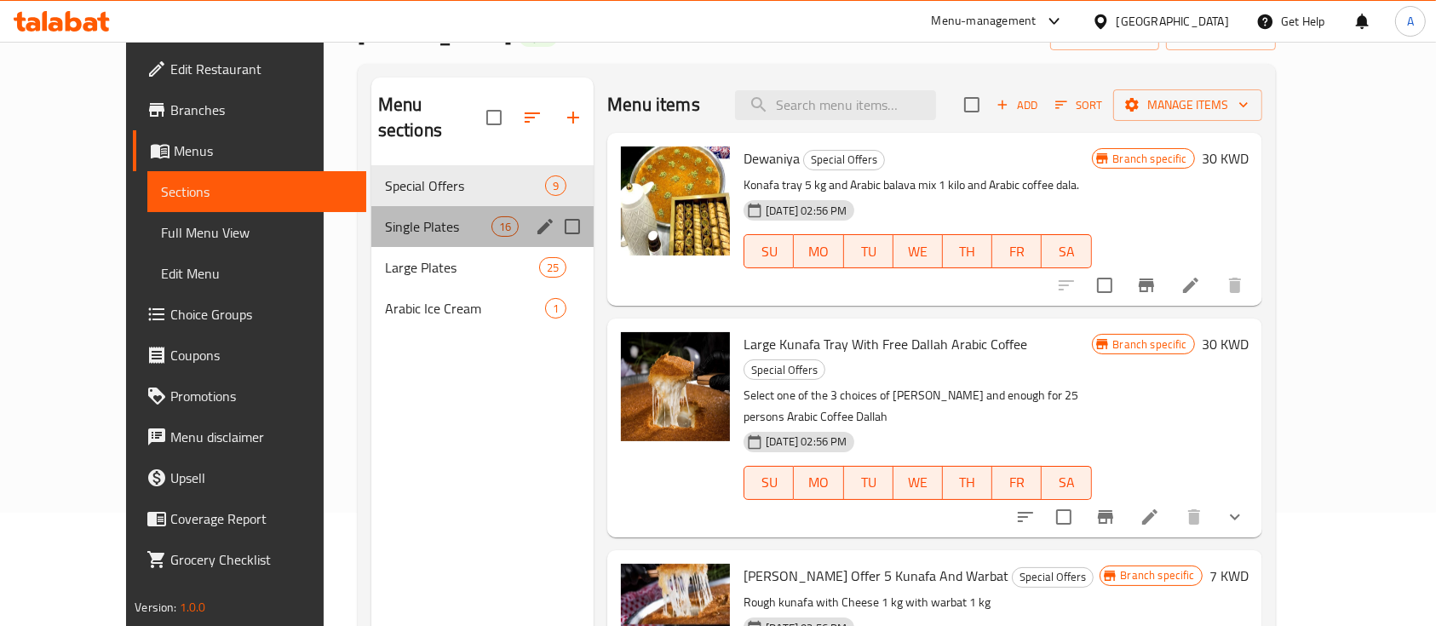
click at [378, 211] on div "Single Plates 16" at bounding box center [482, 226] width 222 height 41
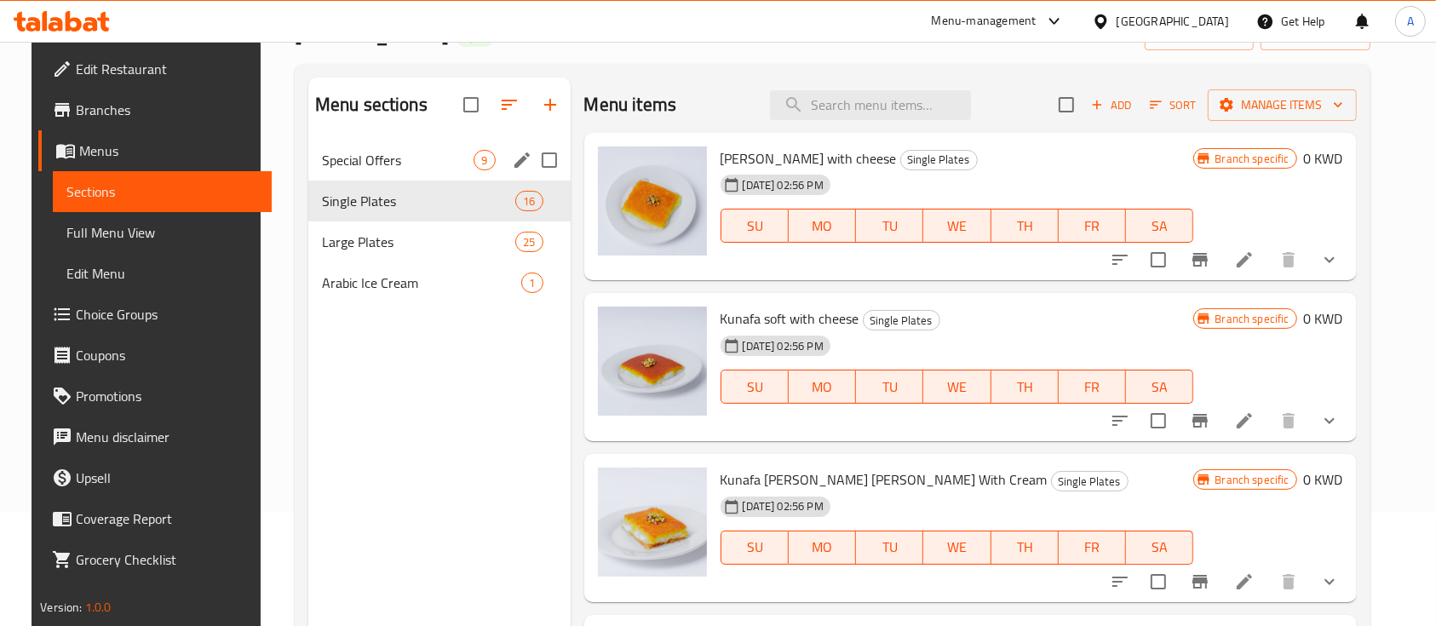
click at [485, 163] on div "Special Offers 9" at bounding box center [439, 160] width 262 height 41
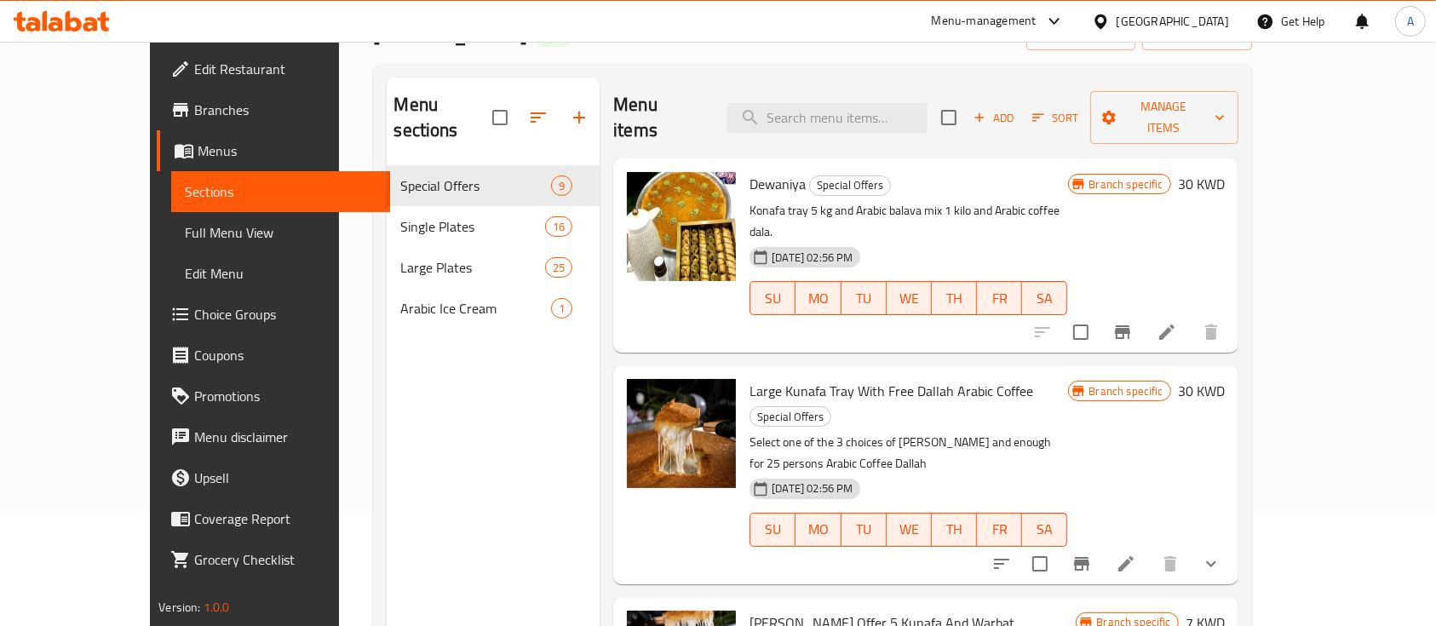
click at [750, 200] on p "Konafa tray 5 kg and Arabic balava mix 1 kilo and Arabic coffee dala." at bounding box center [909, 221] width 318 height 43
click at [764, 240] on div "[DATE] 02:56 PM" at bounding box center [784, 257] width 83 height 34
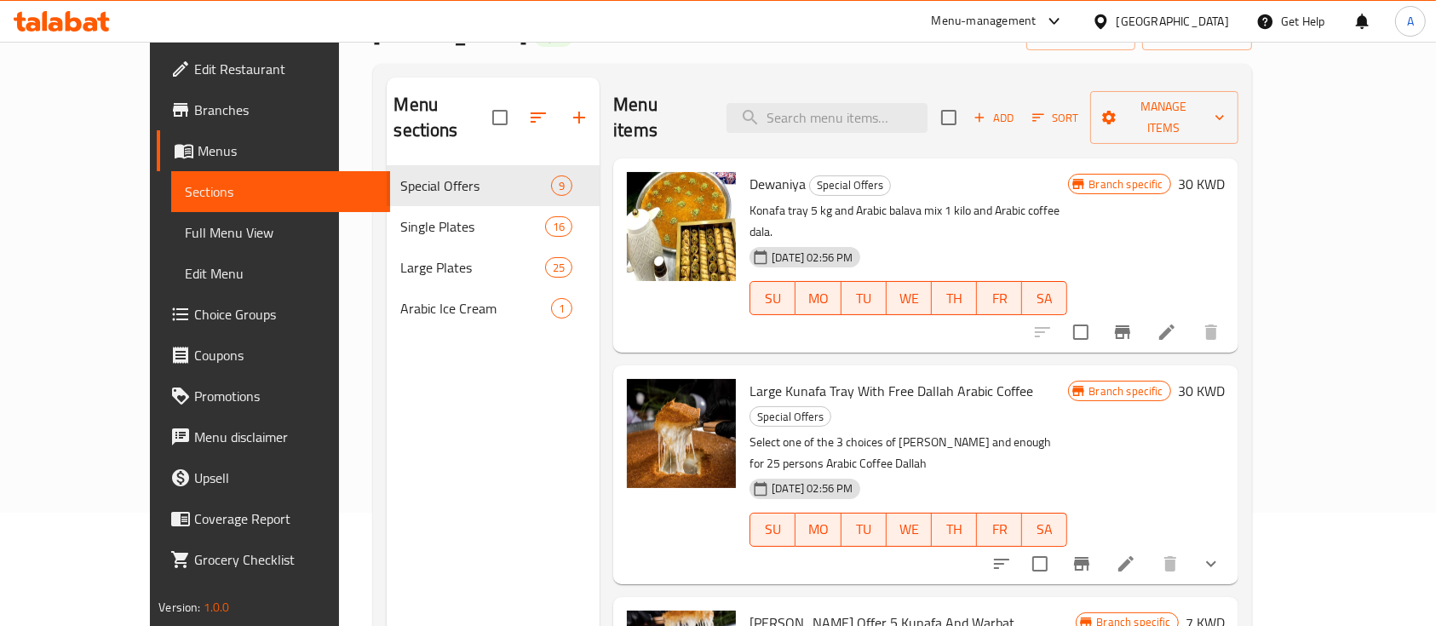
click at [756, 200] on p "Konafa tray 5 kg and Arabic balava mix 1 kilo and Arabic coffee dala." at bounding box center [909, 221] width 318 height 43
click at [902, 200] on p "Konafa tray 5 kg and Arabic balava mix 1 kilo and Arabic coffee dala." at bounding box center [909, 221] width 318 height 43
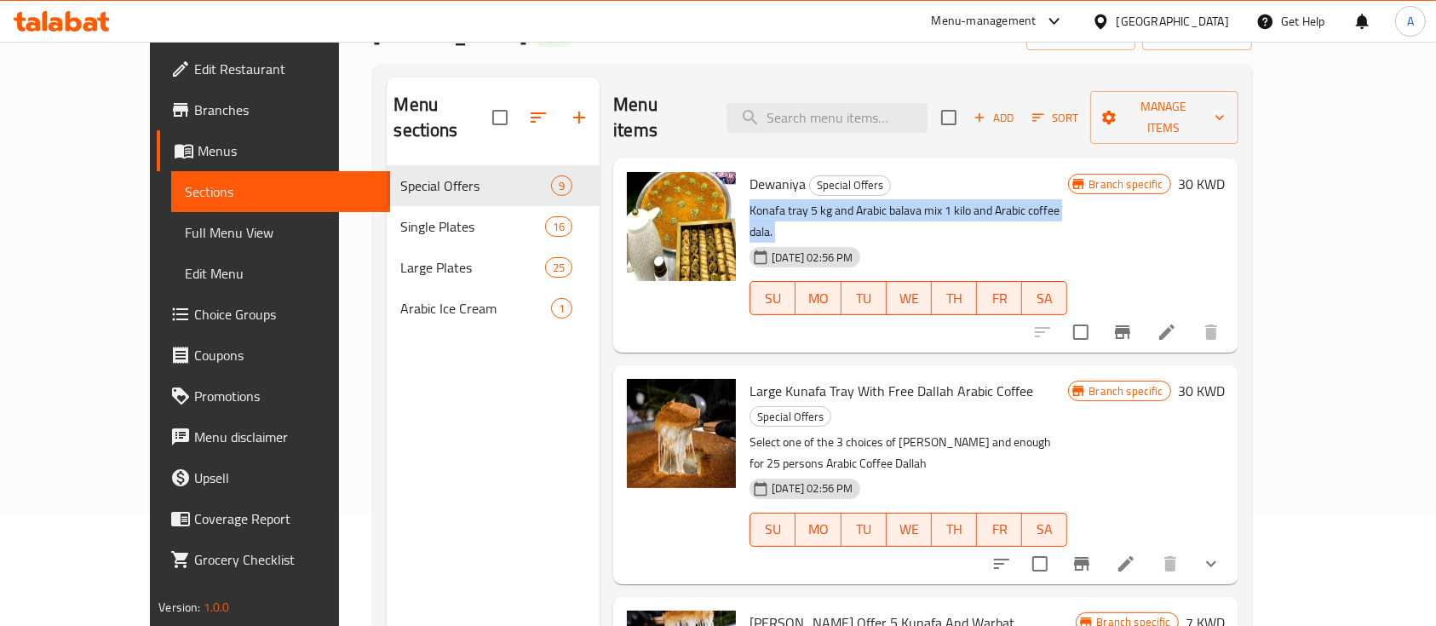
click at [902, 200] on p "Konafa tray 5 kg and Arabic balava mix 1 kilo and Arabic coffee dala." at bounding box center [909, 221] width 318 height 43
click at [788, 200] on p "Konafa tray 5 kg and Arabic balava mix 1 kilo and Arabic coffee dala." at bounding box center [909, 221] width 318 height 43
